Goal: Task Accomplishment & Management: Manage account settings

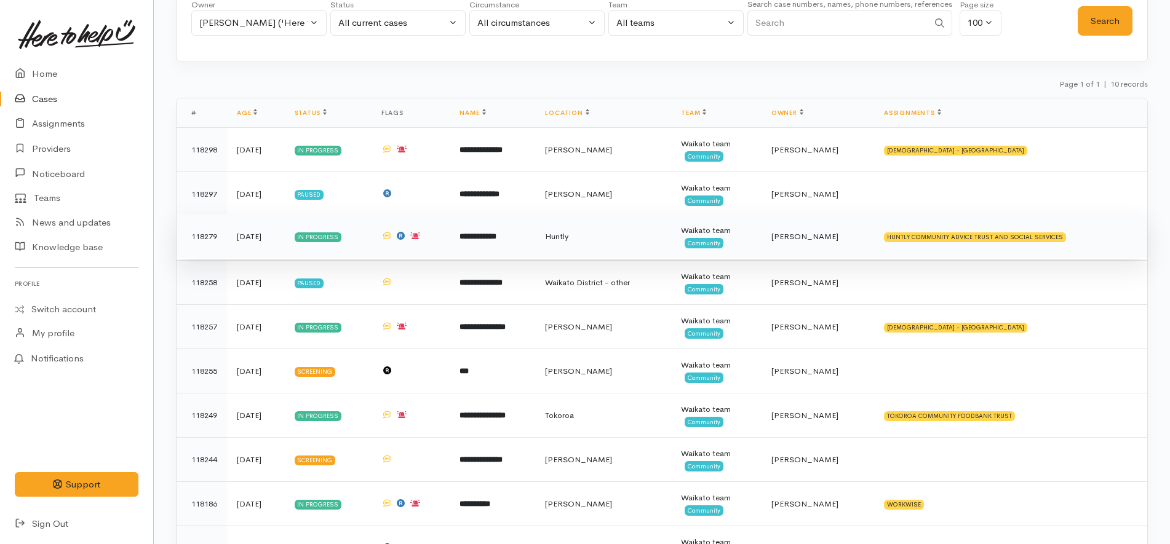
scroll to position [147, 0]
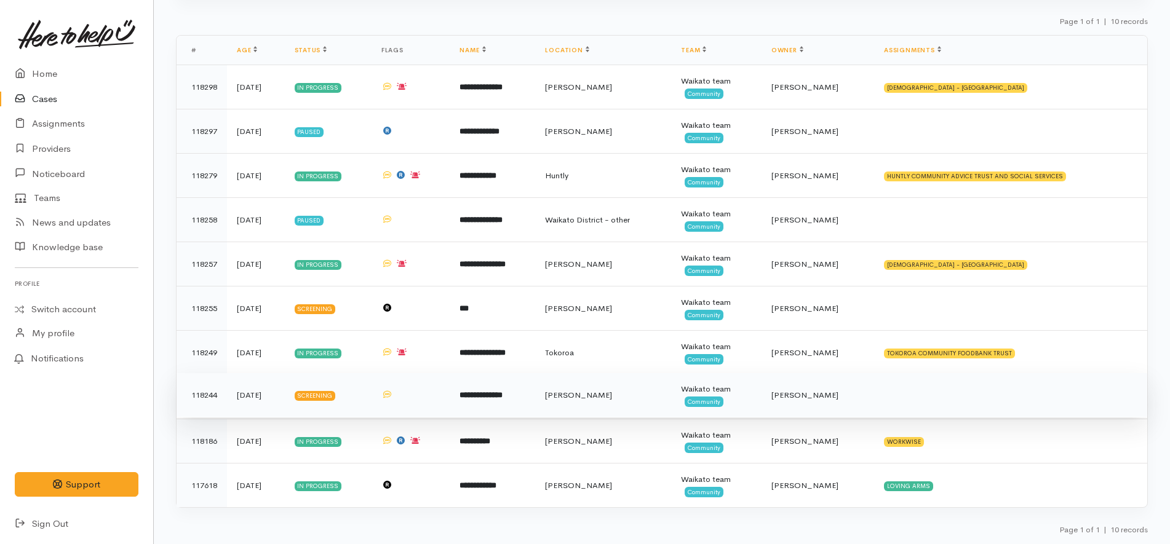
click at [927, 402] on td at bounding box center [1010, 395] width 273 height 44
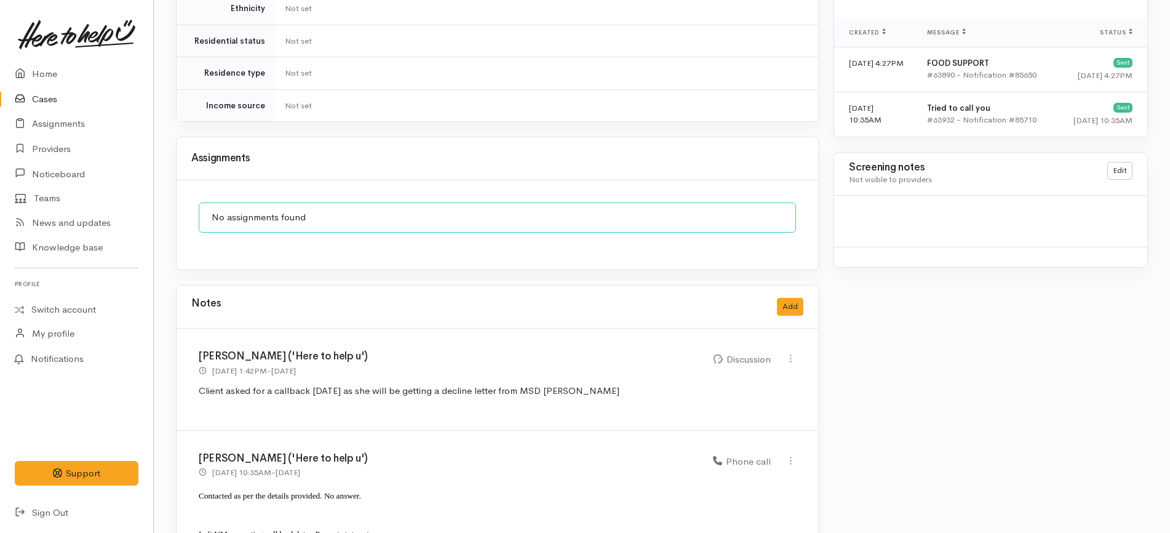
scroll to position [861, 0]
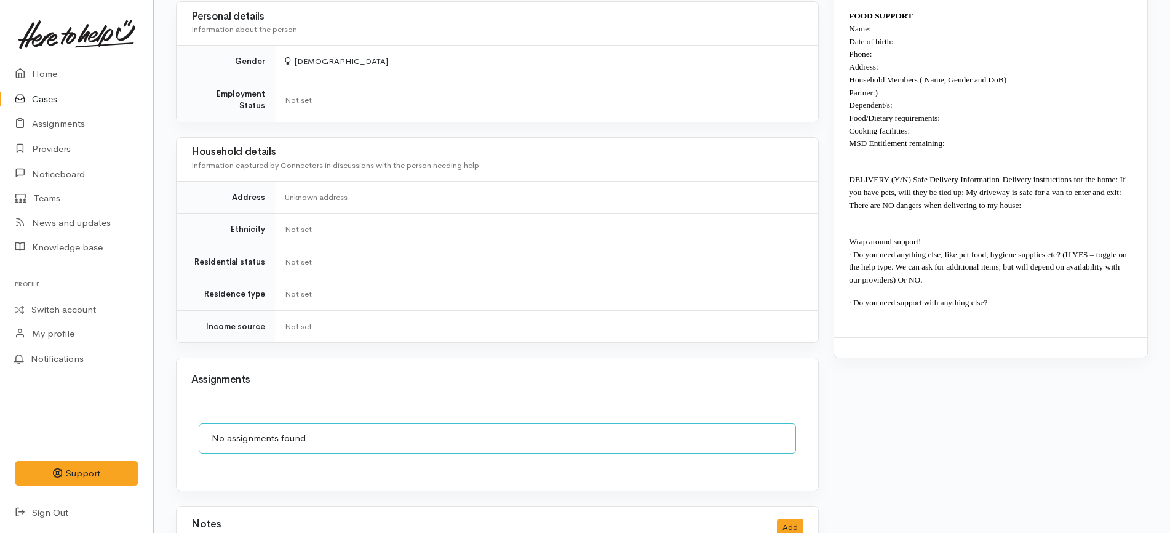
scroll to position [1026, 0]
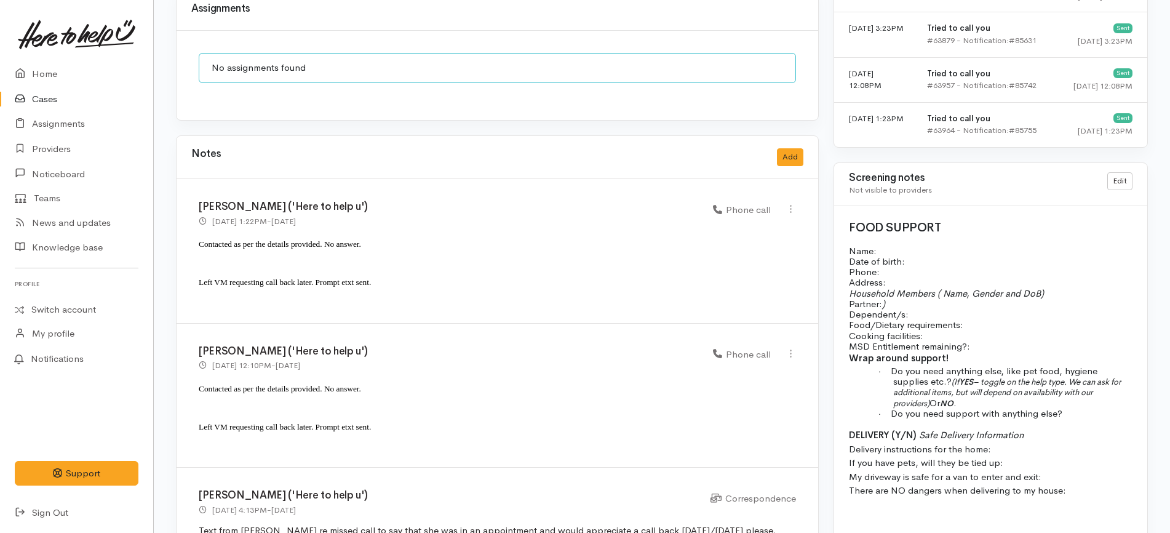
scroll to position [1107, 0]
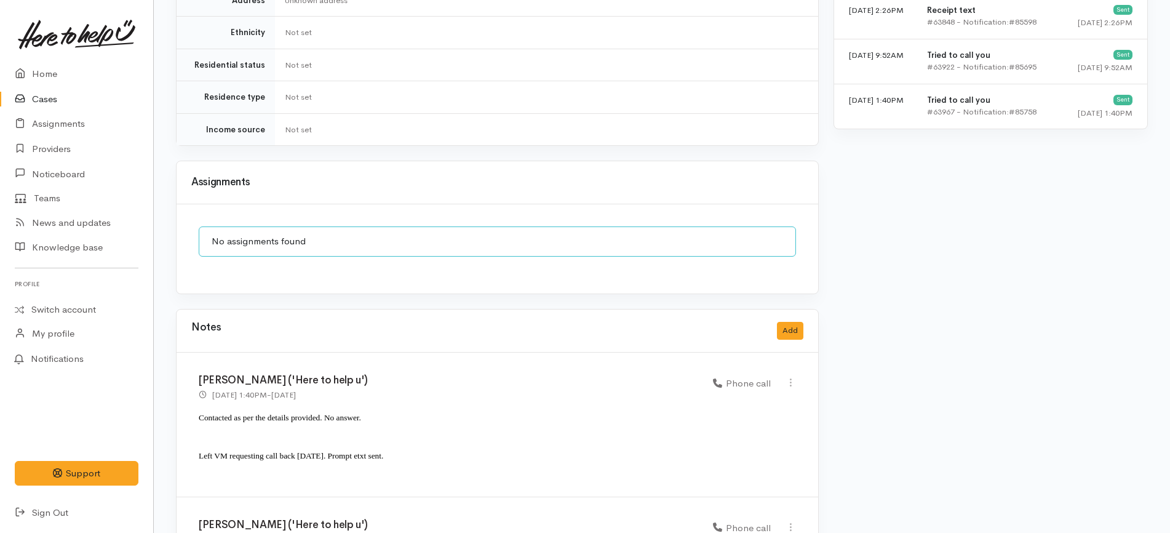
scroll to position [1027, 0]
